Goal: Information Seeking & Learning: Learn about a topic

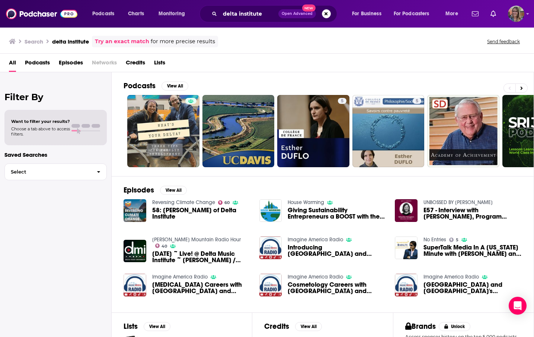
click at [235, 7] on div "delta institute Open Advanced New" at bounding box center [269, 13] width 138 height 17
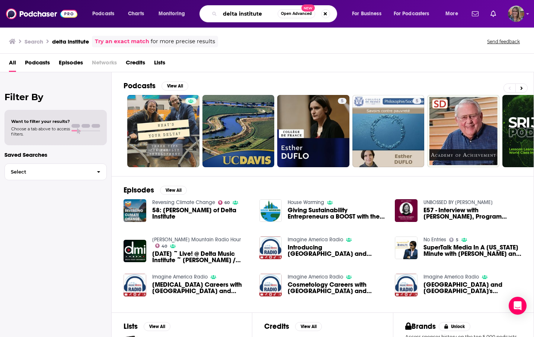
click at [235, 10] on input "delta institute" at bounding box center [249, 14] width 58 height 12
paste input "Delta I"
type input "Delta Institute"
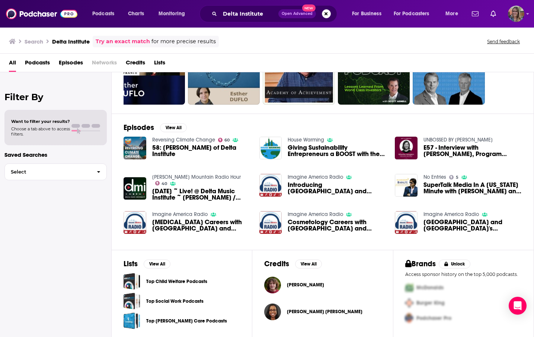
click at [36, 64] on span "Podcasts" at bounding box center [37, 64] width 25 height 15
